Goal: Navigation & Orientation: Understand site structure

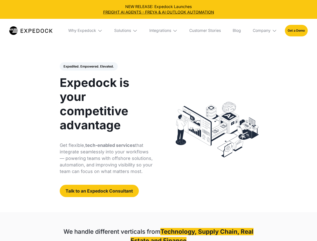
select select
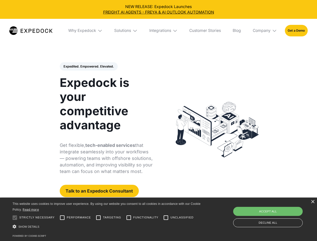
click at [158, 31] on div "Integrations" at bounding box center [160, 30] width 22 height 5
click at [85, 31] on div "Why Expedock" at bounding box center [78, 30] width 28 height 5
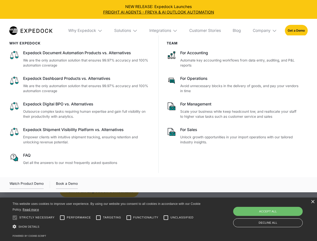
click at [126, 31] on div "Solutions" at bounding box center [122, 30] width 17 height 5
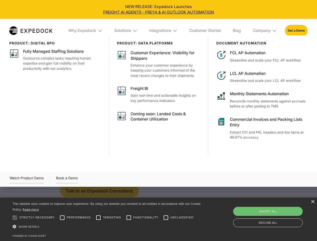
click at [163, 31] on div "Integrations" at bounding box center [160, 30] width 22 height 5
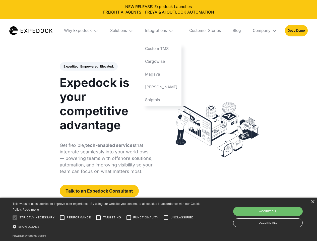
click at [265, 31] on div "Company" at bounding box center [261, 30] width 18 height 5
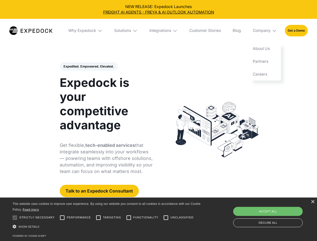
click at [88, 66] on div "Expedited. Empowered. Elevated. Automate Freight Document Extraction at 99.97% …" at bounding box center [106, 129] width 93 height 135
click at [15, 217] on div at bounding box center [15, 217] width 10 height 10
click at [62, 217] on input "Performance" at bounding box center [62, 217] width 10 height 10
checkbox input "true"
click at [98, 217] on input "Targeting" at bounding box center [98, 217] width 10 height 10
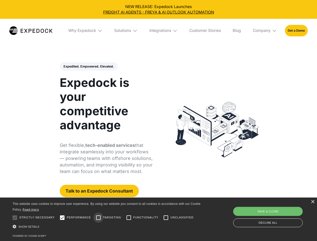
checkbox input "true"
click at [129, 217] on input "Functionality" at bounding box center [129, 217] width 10 height 10
checkbox input "true"
